Goal: Information Seeking & Learning: Check status

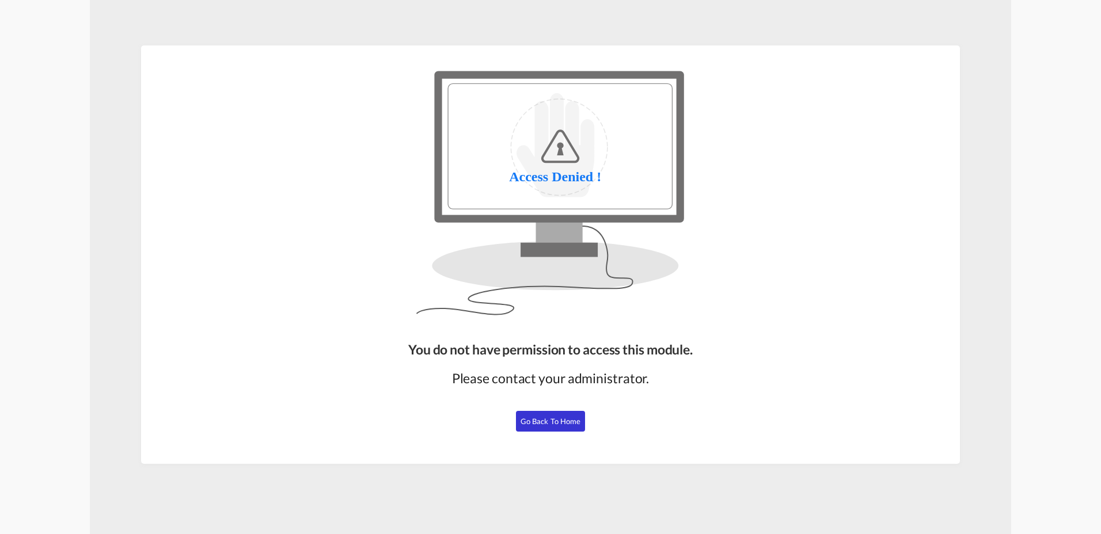
click at [553, 428] on button "Go Back to Home" at bounding box center [550, 421] width 69 height 21
